Goal: Entertainment & Leisure: Browse casually

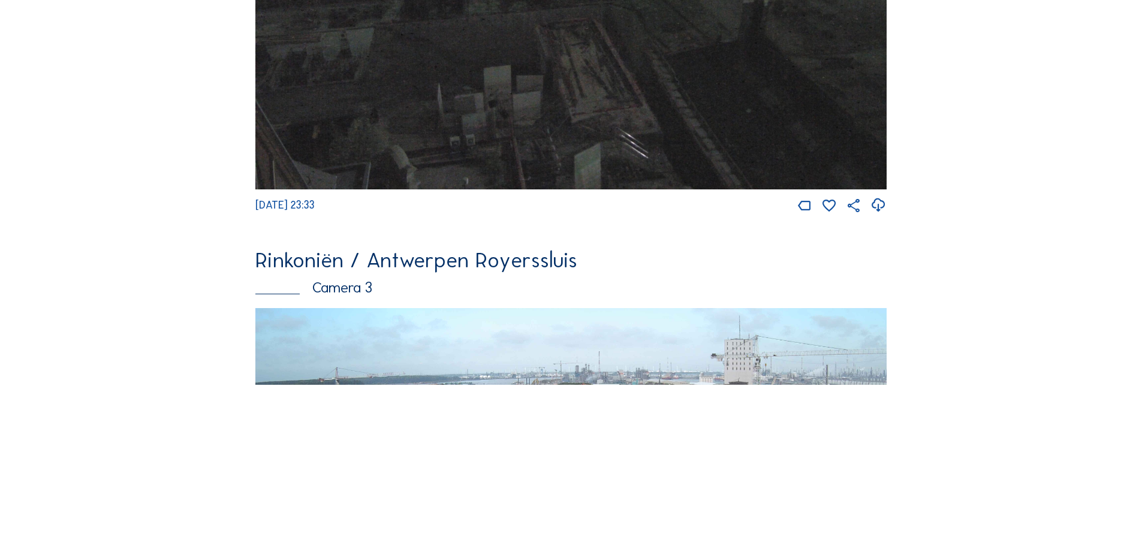
scroll to position [1679, 0]
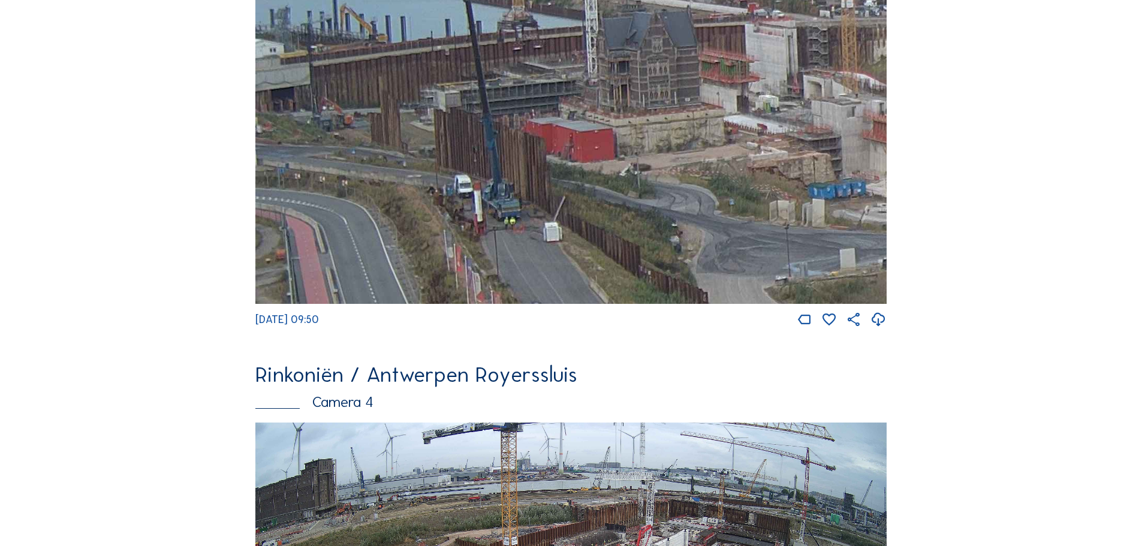
drag, startPoint x: 344, startPoint y: 163, endPoint x: 598, endPoint y: 179, distance: 254.7
click at [598, 179] on img at bounding box center [570, 126] width 631 height 356
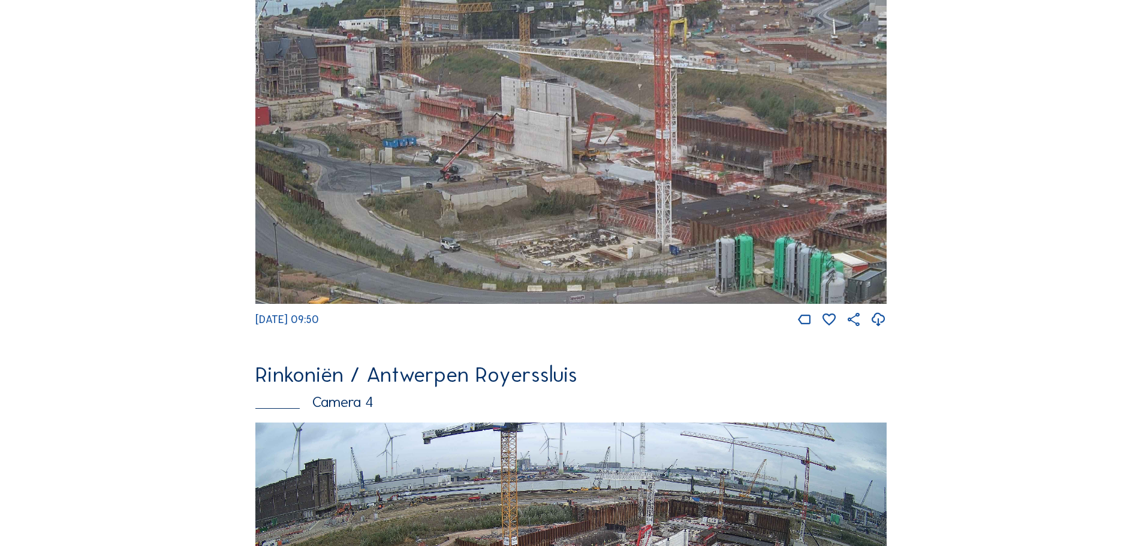
drag, startPoint x: 725, startPoint y: 233, endPoint x: 441, endPoint y: 154, distance: 294.4
click at [441, 154] on img at bounding box center [570, 126] width 631 height 356
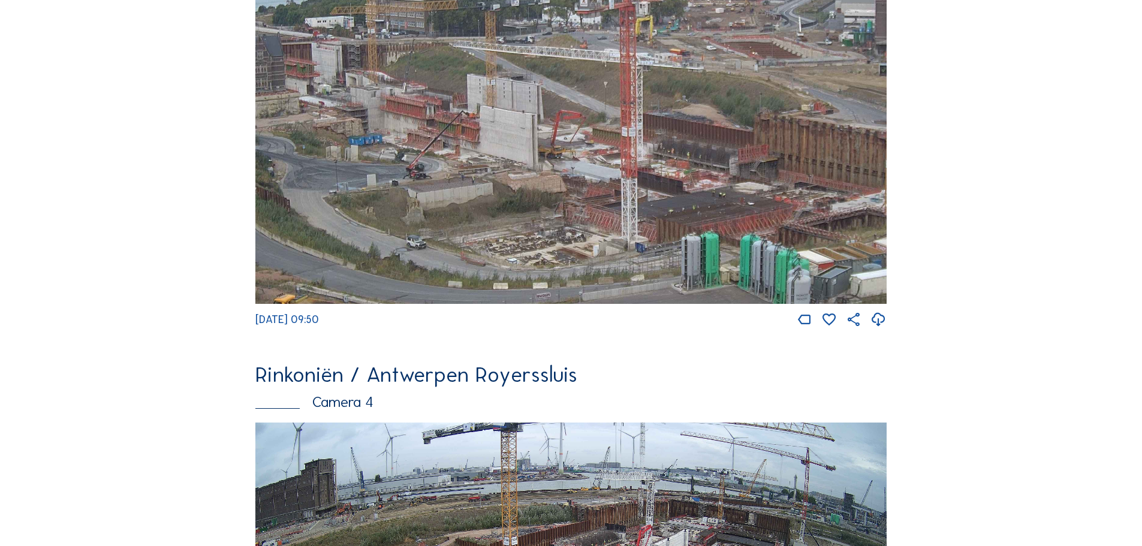
drag, startPoint x: 737, startPoint y: 176, endPoint x: 790, endPoint y: 193, distance: 55.9
click at [790, 193] on img at bounding box center [570, 126] width 631 height 356
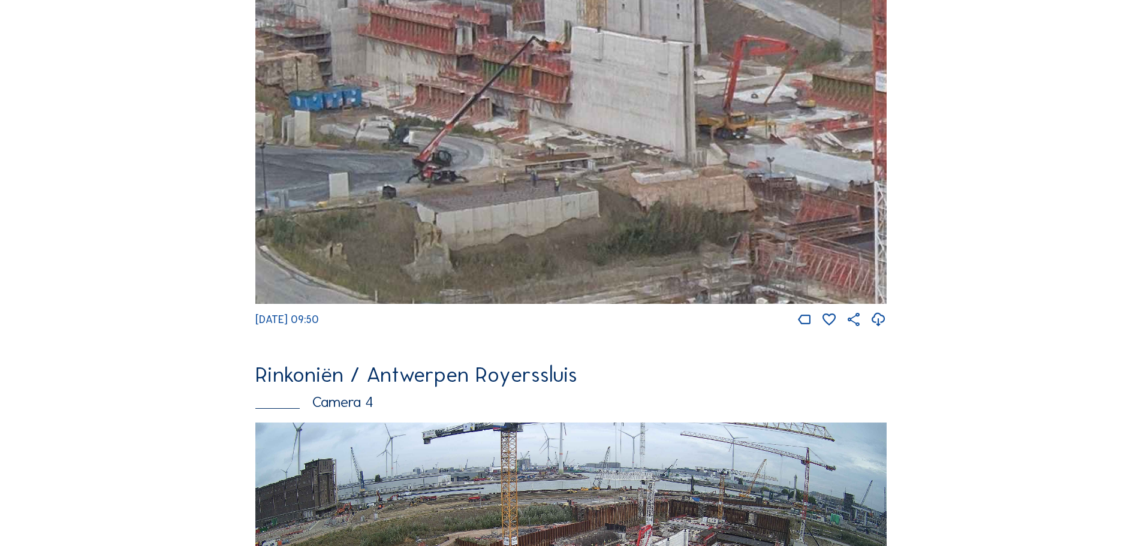
drag, startPoint x: 613, startPoint y: 174, endPoint x: 605, endPoint y: 201, distance: 27.5
click at [605, 201] on img at bounding box center [570, 126] width 631 height 356
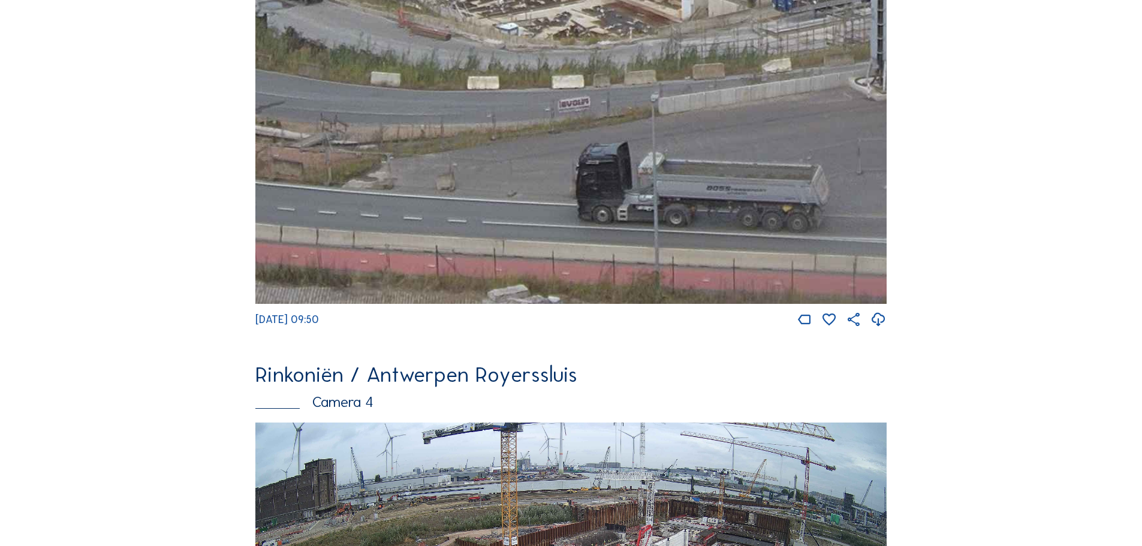
drag, startPoint x: 649, startPoint y: 274, endPoint x: 499, endPoint y: -73, distance: 377.3
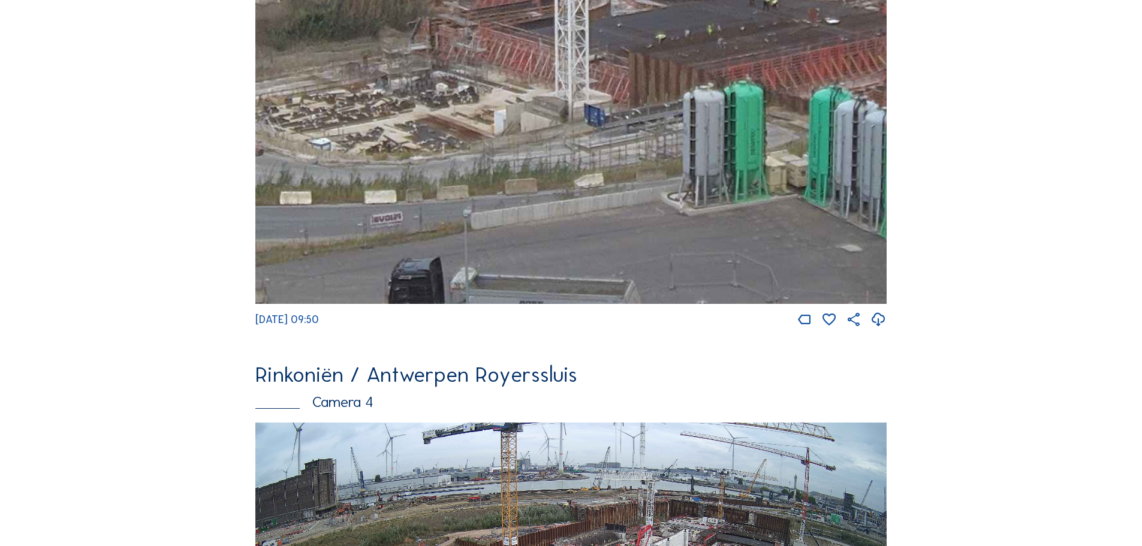
drag, startPoint x: 733, startPoint y: 131, endPoint x: 562, endPoint y: 263, distance: 215.9
click at [562, 263] on img at bounding box center [570, 126] width 631 height 356
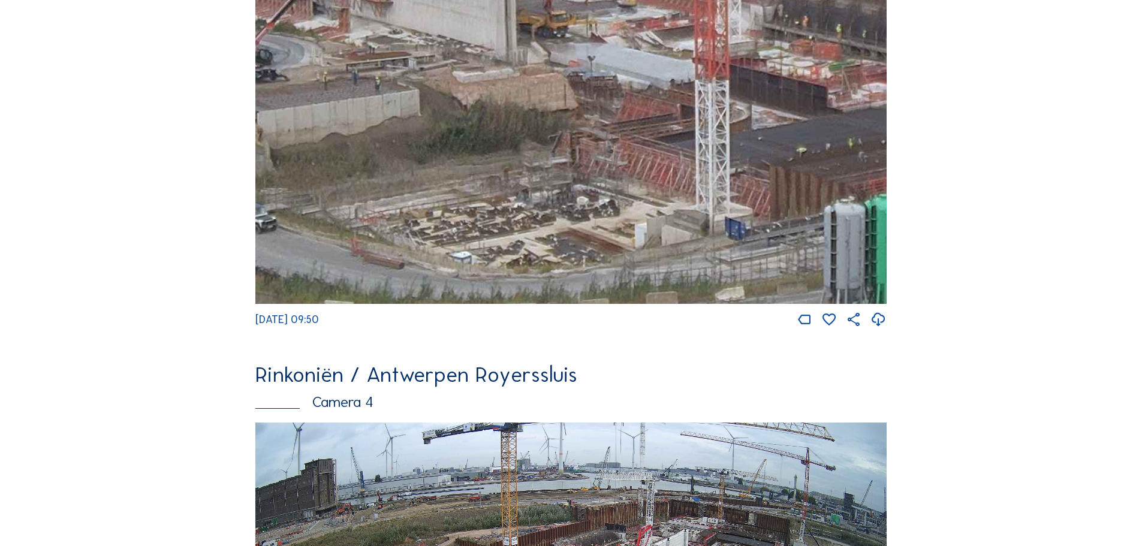
drag, startPoint x: 461, startPoint y: 192, endPoint x: 602, endPoint y: 305, distance: 180.8
click at [602, 304] on img at bounding box center [570, 126] width 631 height 356
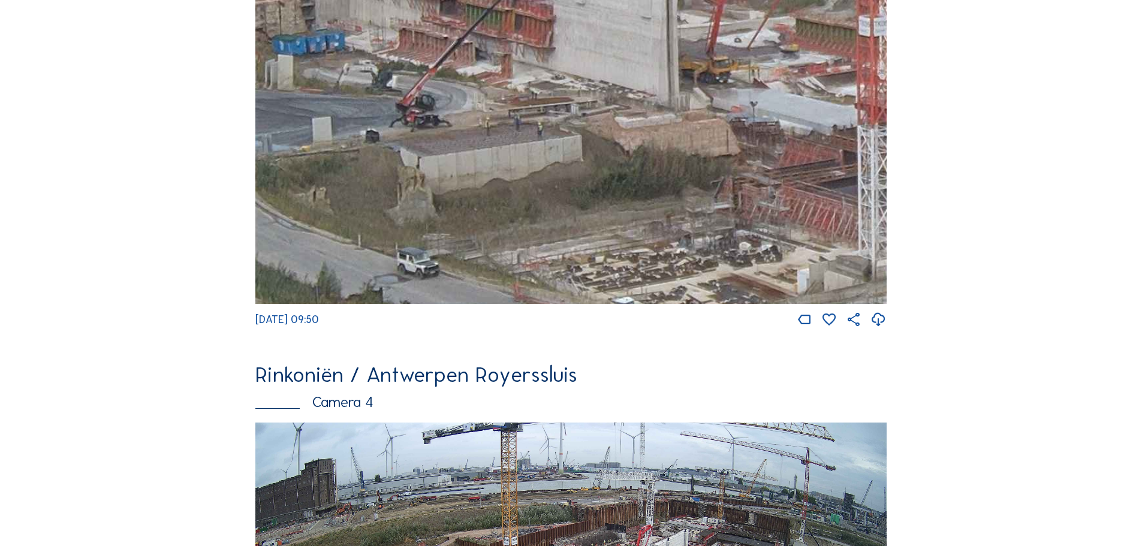
drag, startPoint x: 544, startPoint y: 241, endPoint x: 707, endPoint y: 287, distance: 168.7
click at [707, 287] on img at bounding box center [570, 126] width 631 height 356
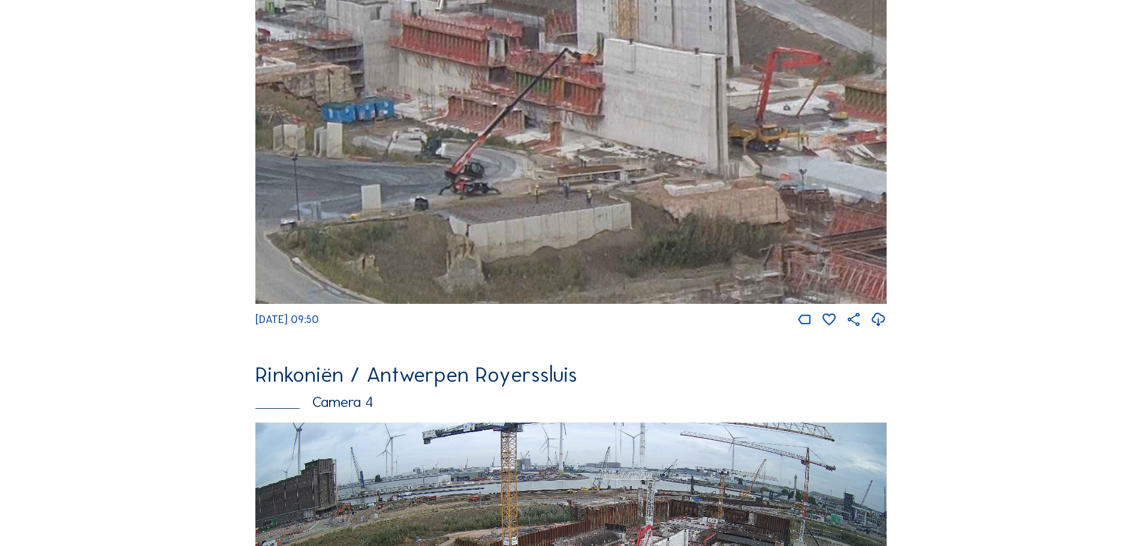
drag, startPoint x: 571, startPoint y: 202, endPoint x: 452, endPoint y: 198, distance: 118.8
click at [452, 198] on img at bounding box center [570, 126] width 631 height 356
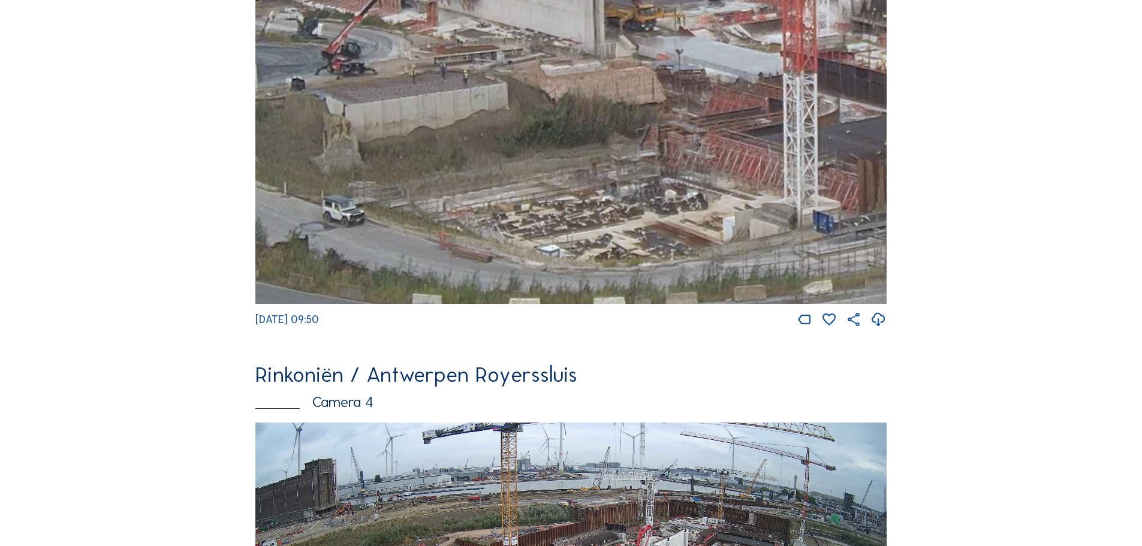
drag, startPoint x: 655, startPoint y: 186, endPoint x: 557, endPoint y: 59, distance: 161.2
click at [557, 59] on img at bounding box center [570, 126] width 631 height 356
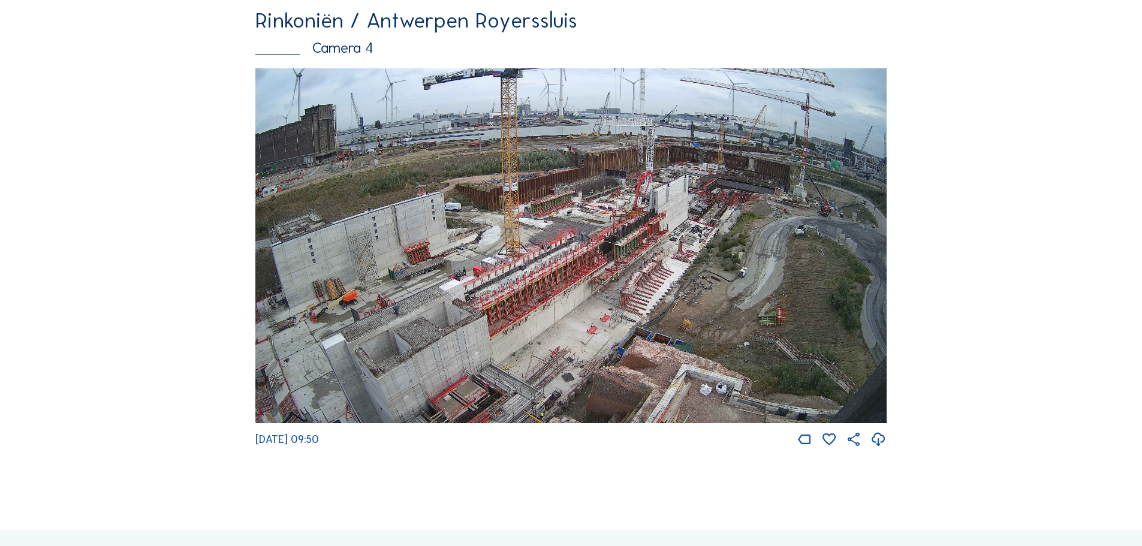
scroll to position [2039, 0]
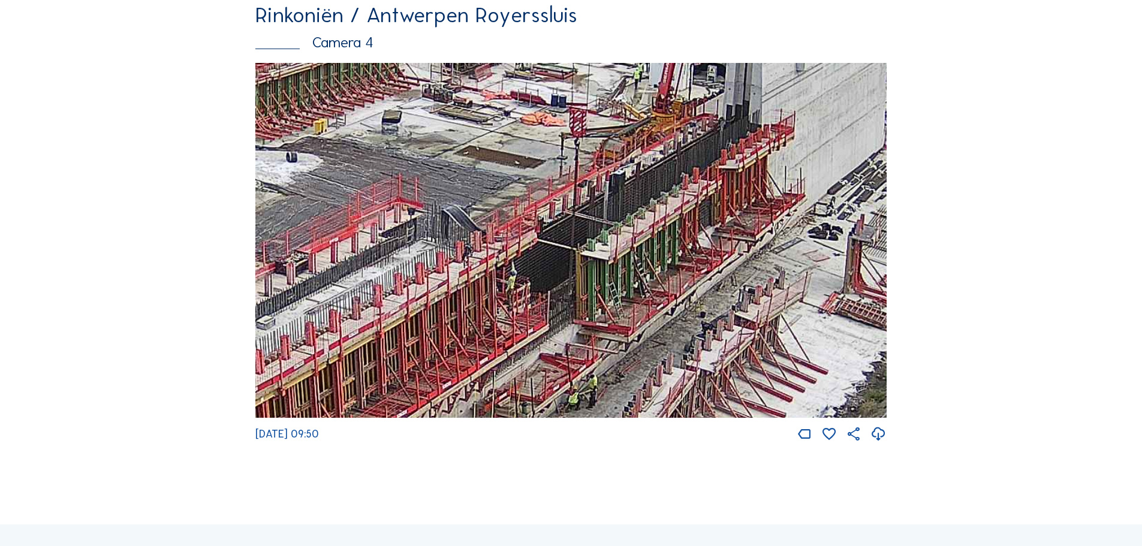
drag, startPoint x: 641, startPoint y: 315, endPoint x: 696, endPoint y: 200, distance: 127.6
click at [696, 200] on img at bounding box center [570, 241] width 631 height 356
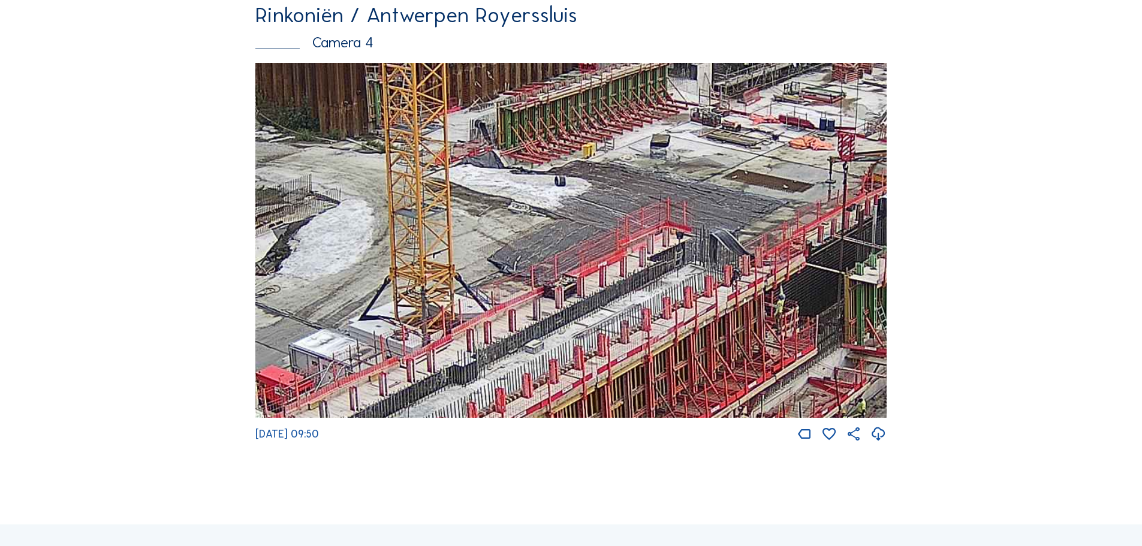
drag, startPoint x: 654, startPoint y: 185, endPoint x: 927, endPoint y: 198, distance: 273.1
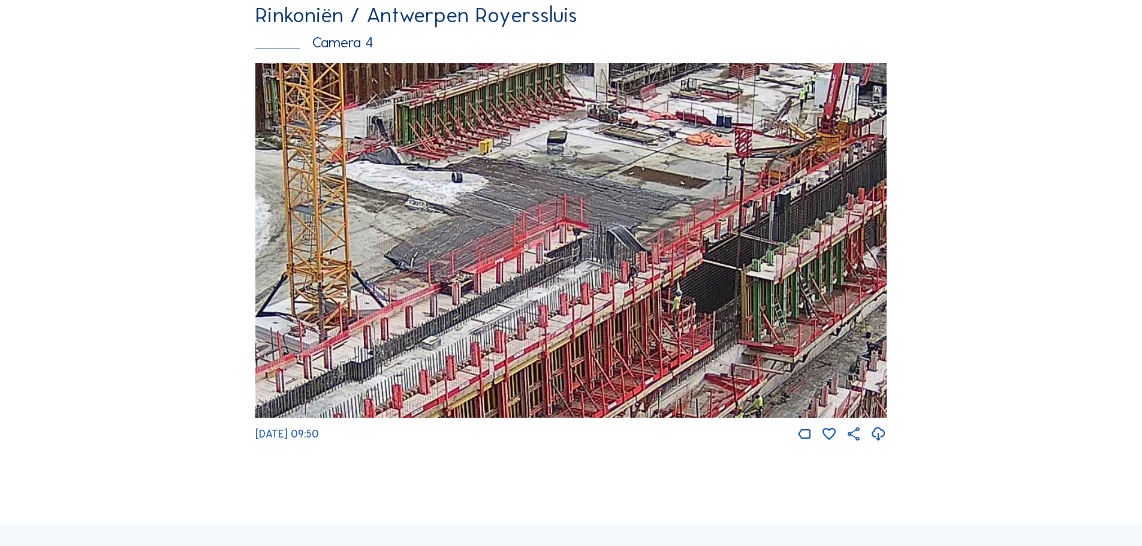
drag, startPoint x: 776, startPoint y: 273, endPoint x: 675, endPoint y: 269, distance: 101.4
click at [675, 269] on img at bounding box center [570, 241] width 631 height 356
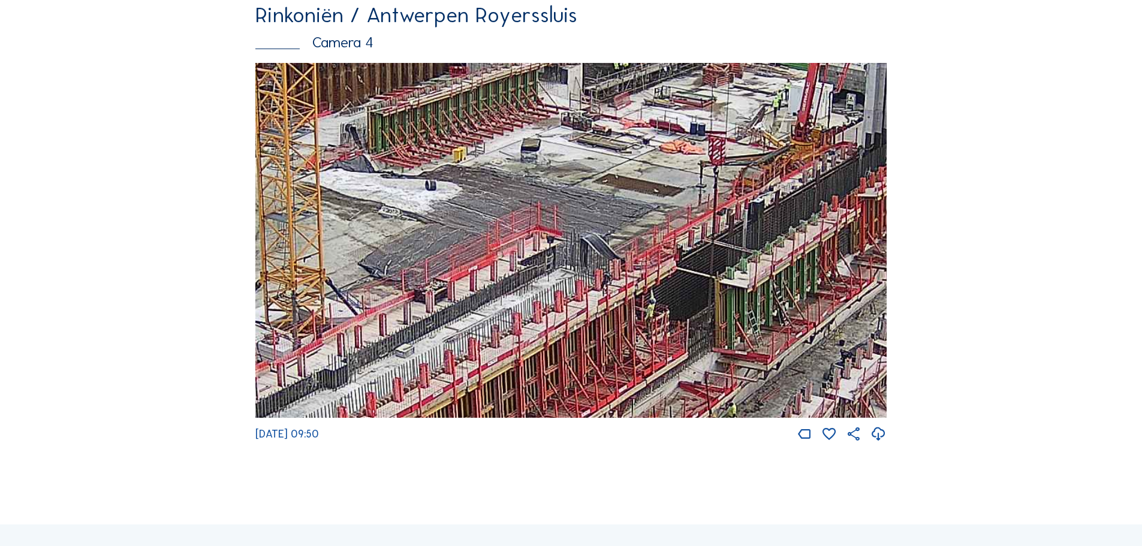
drag, startPoint x: 697, startPoint y: 256, endPoint x: 671, endPoint y: 264, distance: 27.5
click at [671, 264] on img at bounding box center [570, 241] width 631 height 356
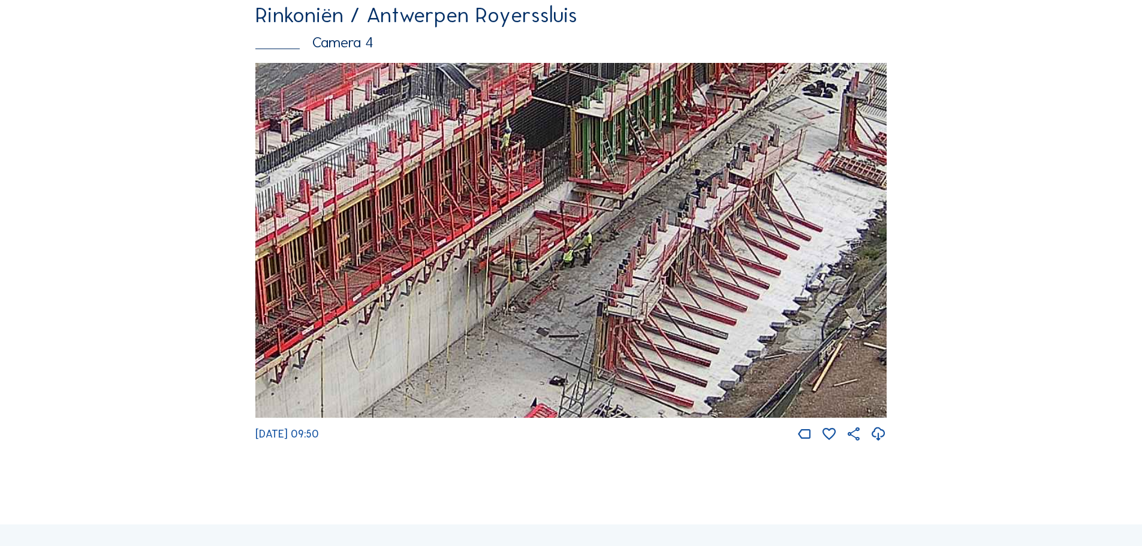
drag, startPoint x: 767, startPoint y: 315, endPoint x: 624, endPoint y: 143, distance: 224.3
click at [624, 143] on img at bounding box center [570, 241] width 631 height 356
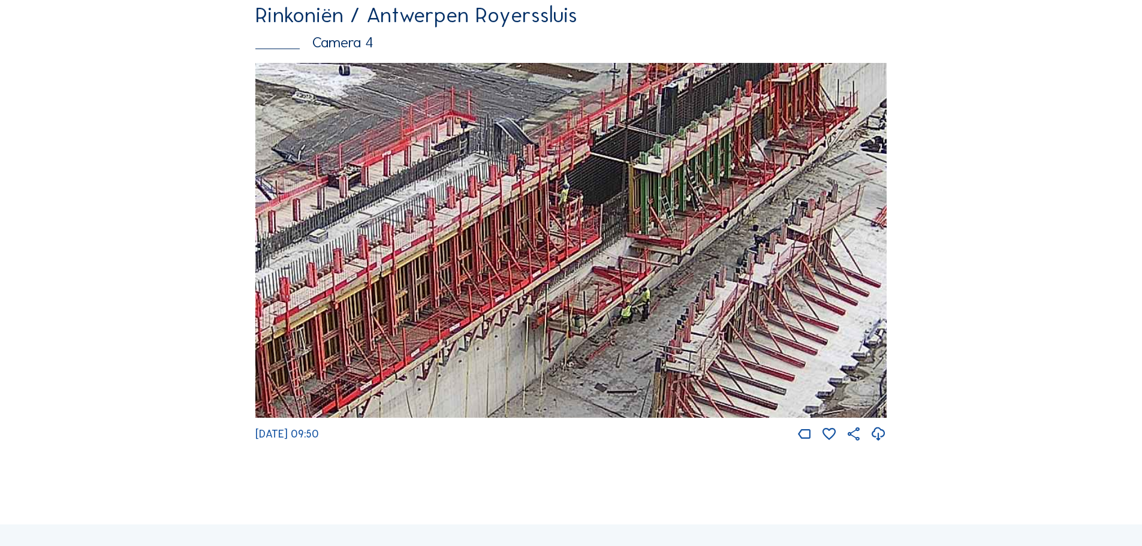
drag, startPoint x: 552, startPoint y: 290, endPoint x: 609, endPoint y: 347, distance: 81.0
click at [609, 347] on img at bounding box center [570, 241] width 631 height 356
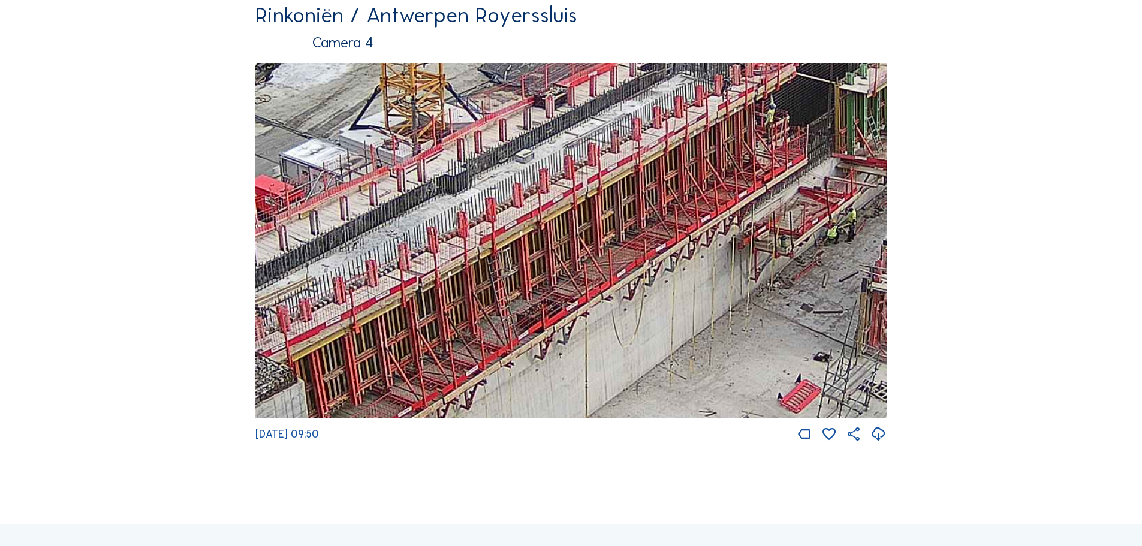
drag, startPoint x: 570, startPoint y: 267, endPoint x: 776, endPoint y: 188, distance: 221.1
click at [776, 188] on img at bounding box center [570, 241] width 631 height 356
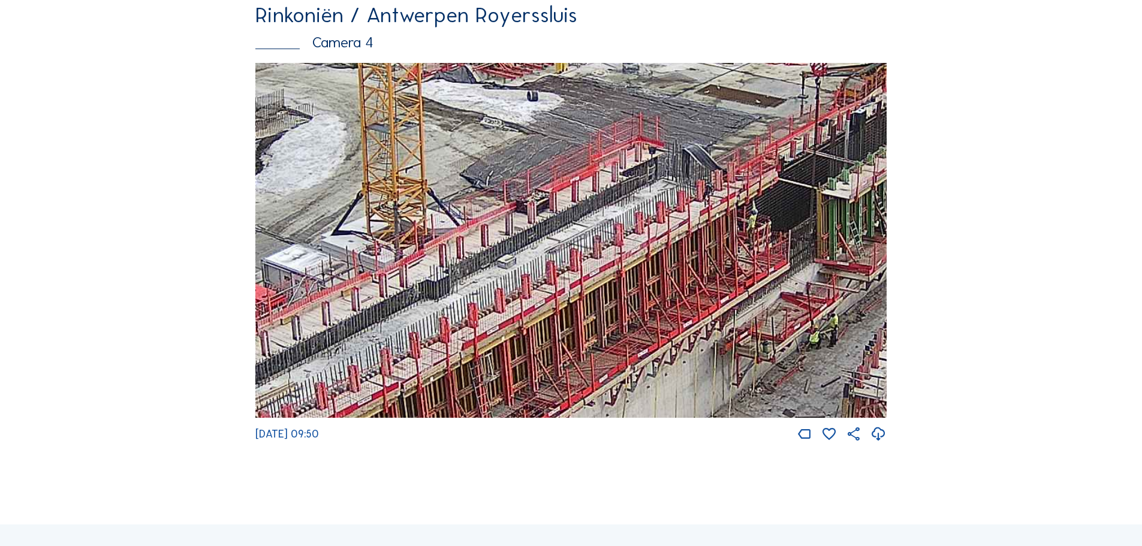
drag, startPoint x: 734, startPoint y: 289, endPoint x: 841, endPoint y: 174, distance: 156.6
click at [841, 174] on img at bounding box center [570, 241] width 631 height 356
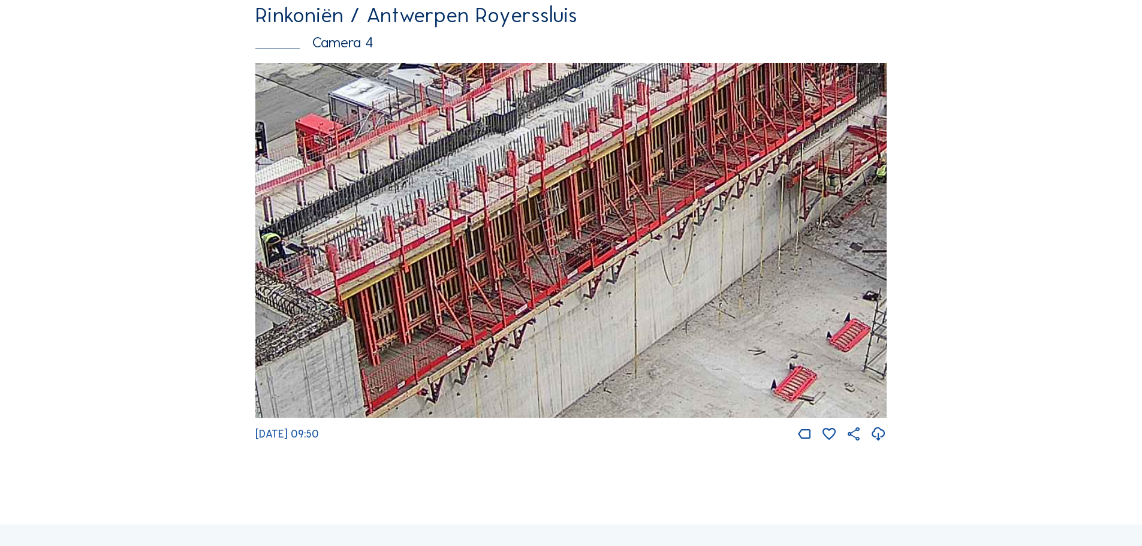
drag, startPoint x: 736, startPoint y: 324, endPoint x: 681, endPoint y: 342, distance: 57.6
click at [681, 342] on img at bounding box center [570, 241] width 631 height 356
